Goal: Use online tool/utility: Use online tool/utility

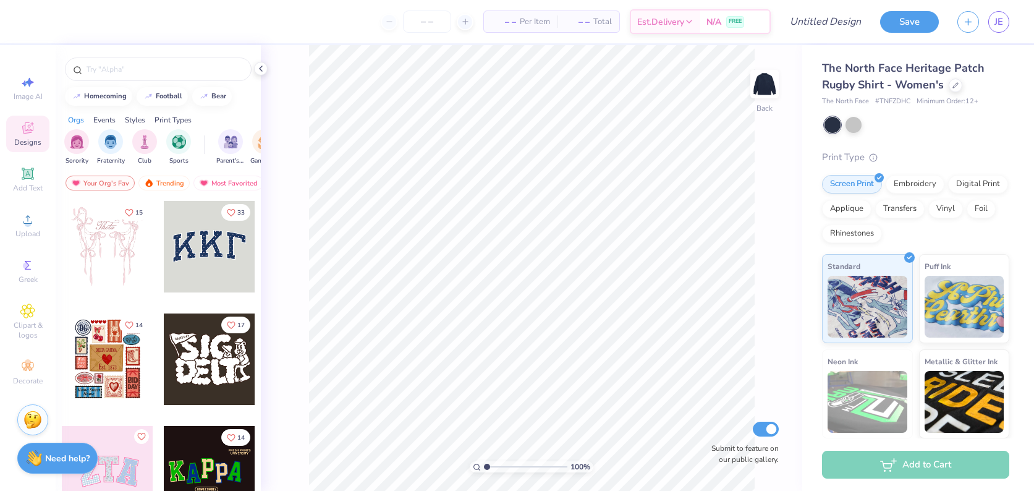
click at [190, 258] on div at bounding box center [210, 247] width 92 height 92
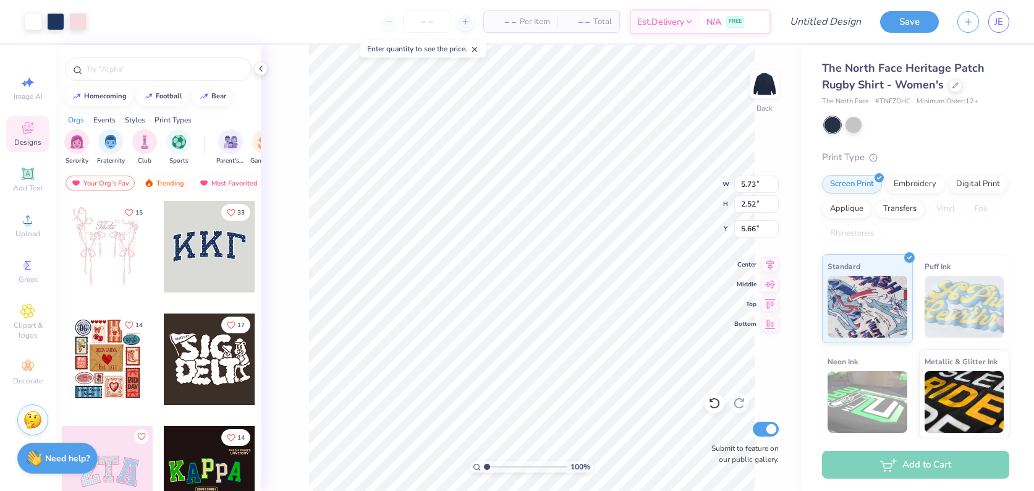
type input "5.73"
type input "2.52"
type input "6.42"
